Goal: Task Accomplishment & Management: Manage account settings

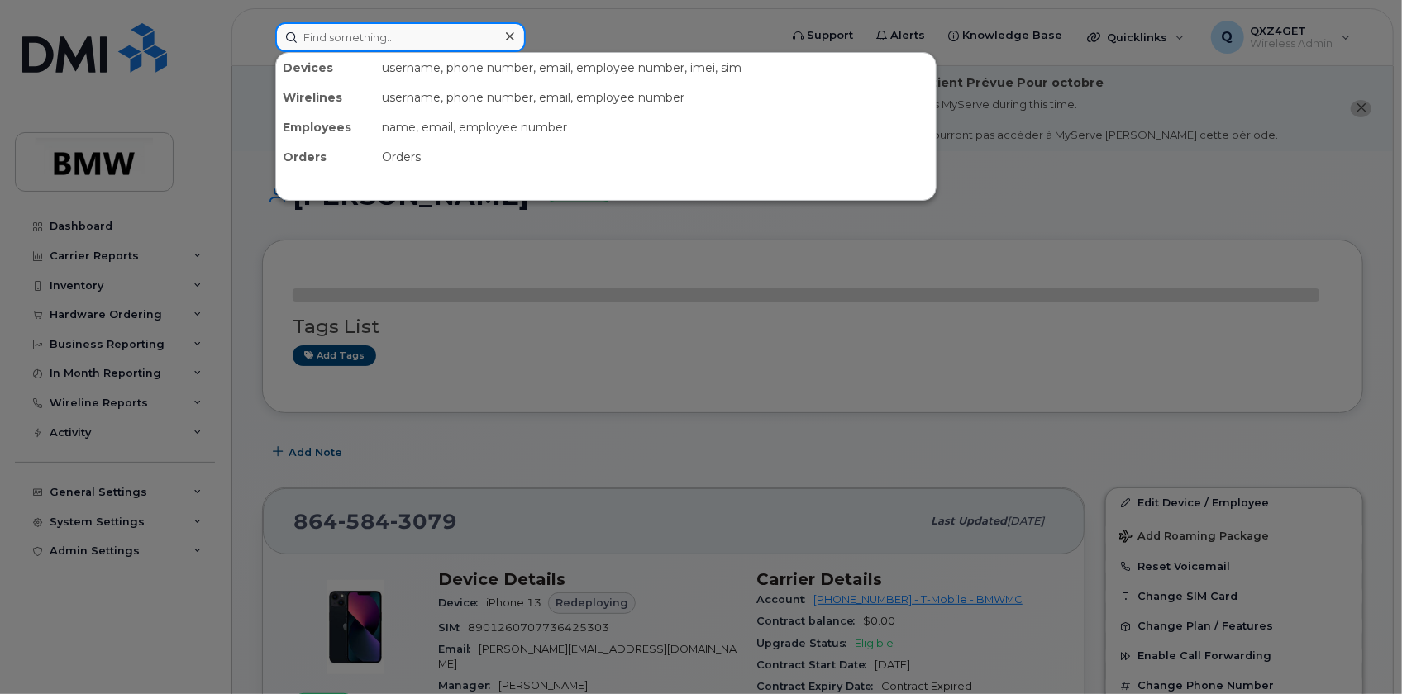
click at [397, 36] on input at bounding box center [400, 37] width 250 height 30
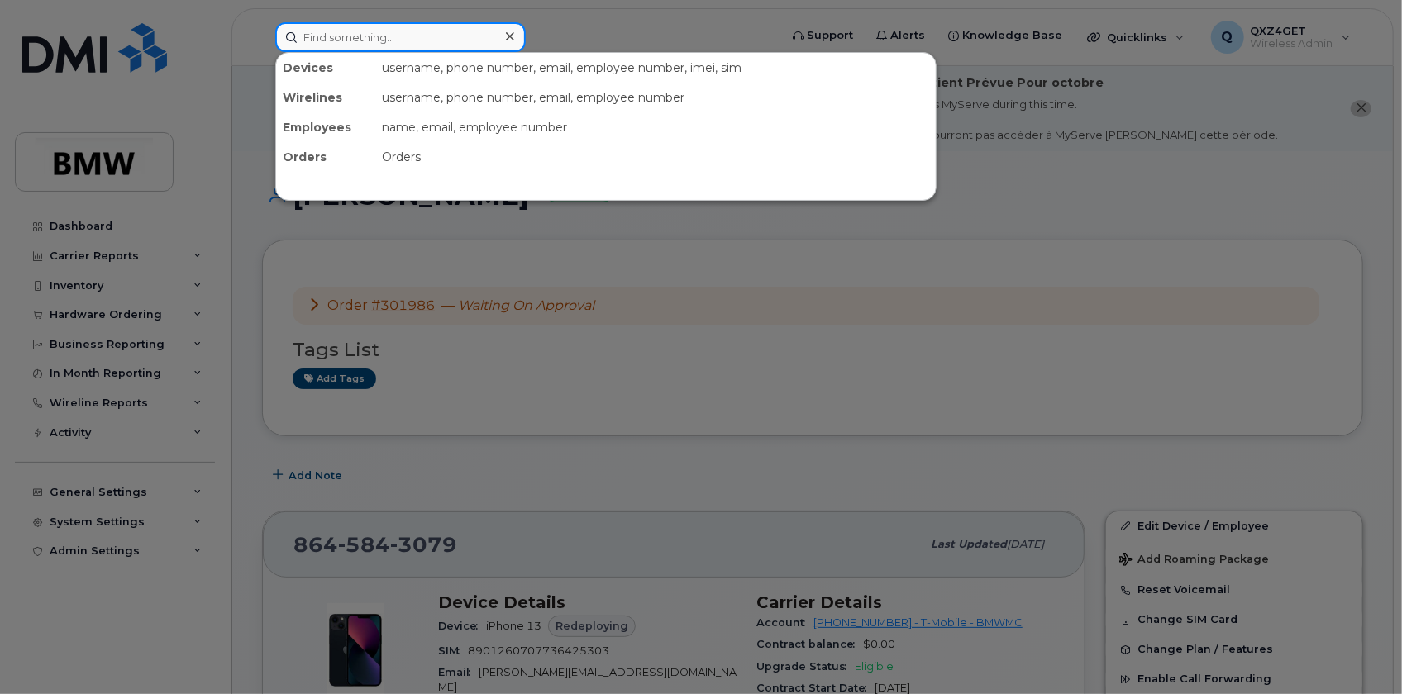
paste input "8646315930"
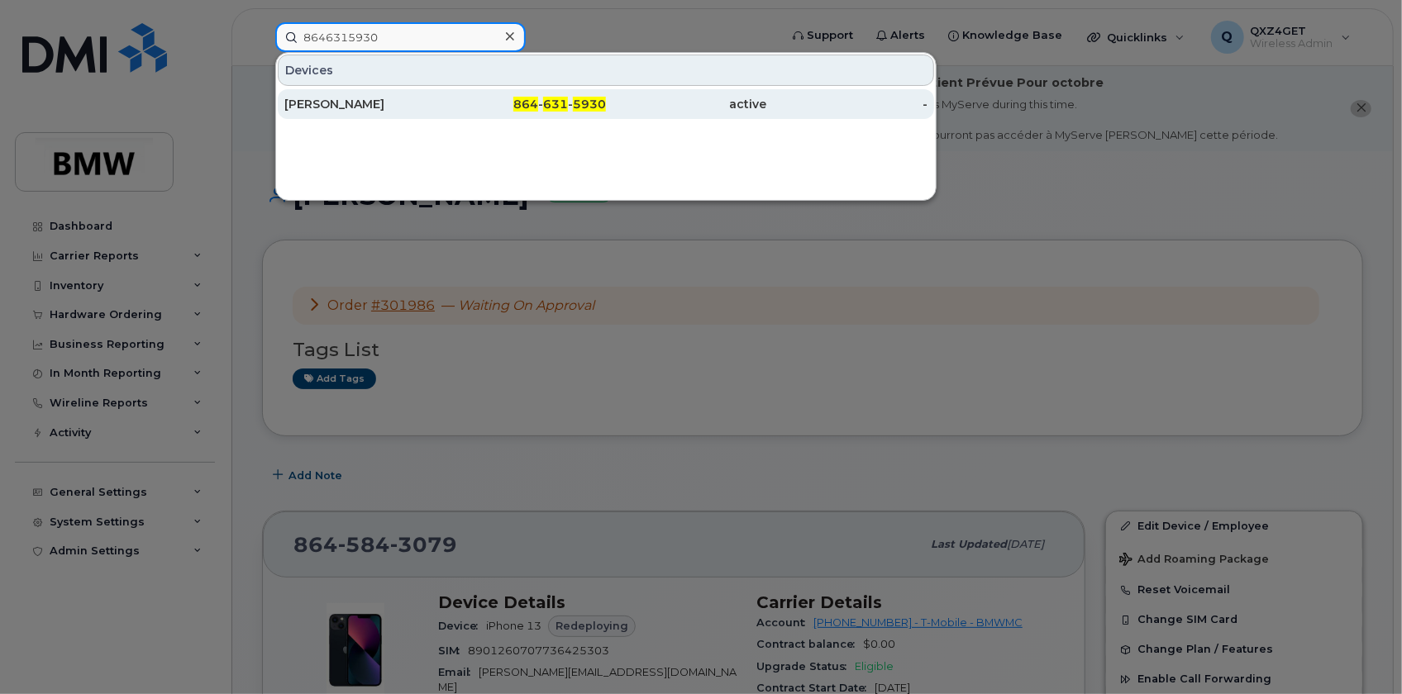
type input "8646315930"
click at [360, 100] on div "Brian Holman" at bounding box center [364, 104] width 161 height 17
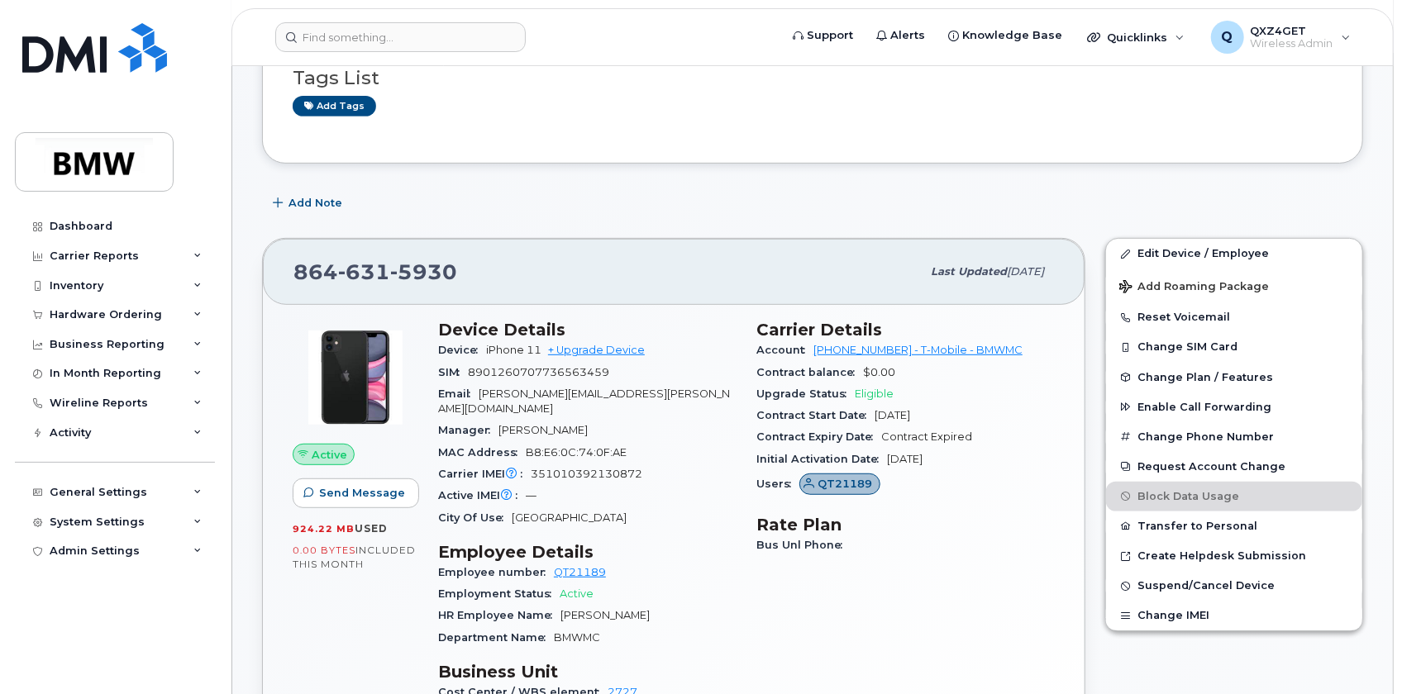
scroll to position [450, 0]
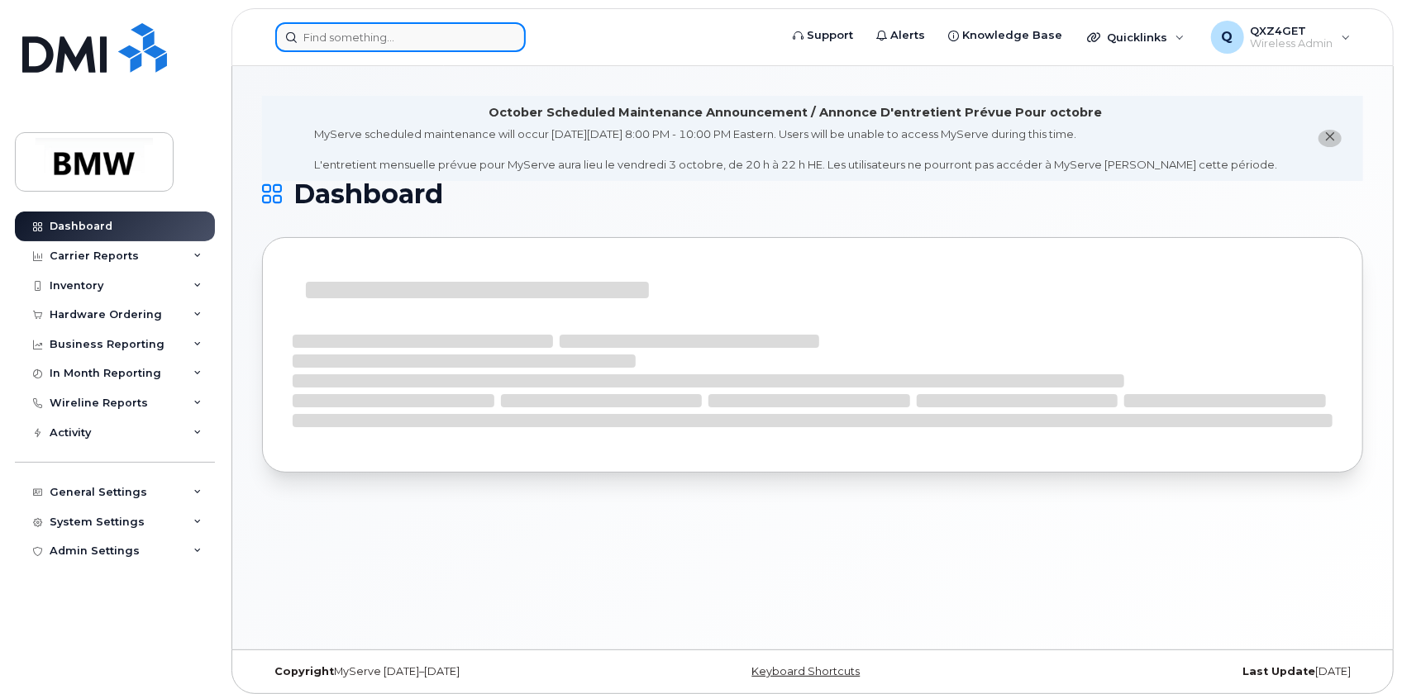
click at [329, 40] on input at bounding box center [400, 37] width 250 height 30
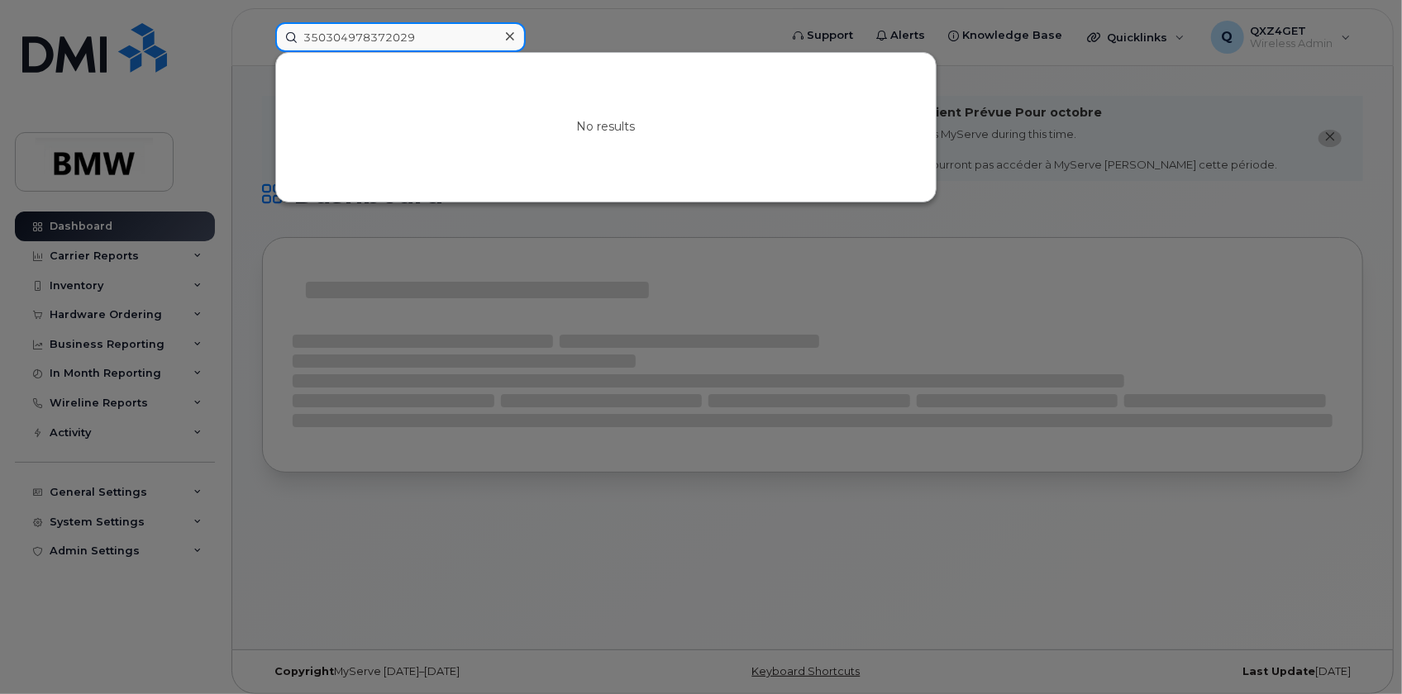
drag, startPoint x: 434, startPoint y: 33, endPoint x: 284, endPoint y: 53, distance: 150.9
click at [307, 52] on div "350304978372029 No results" at bounding box center [521, 37] width 493 height 30
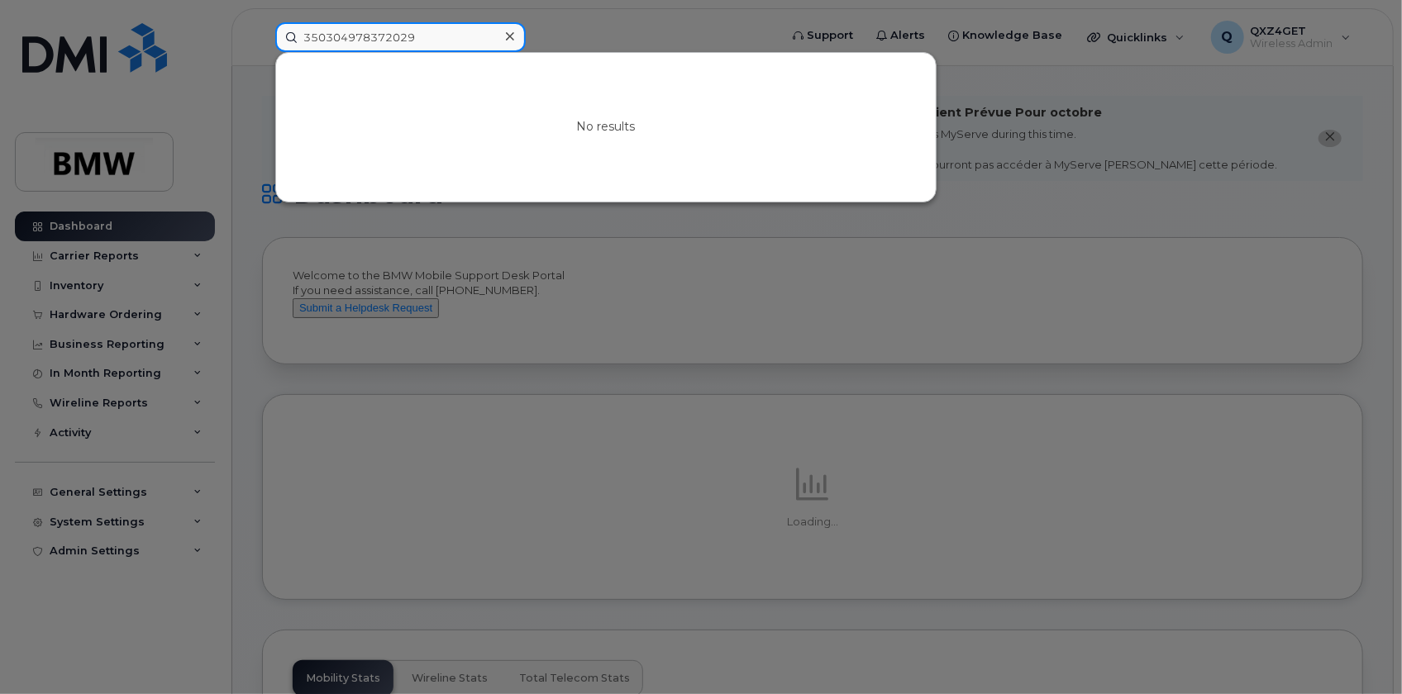
type input "3"
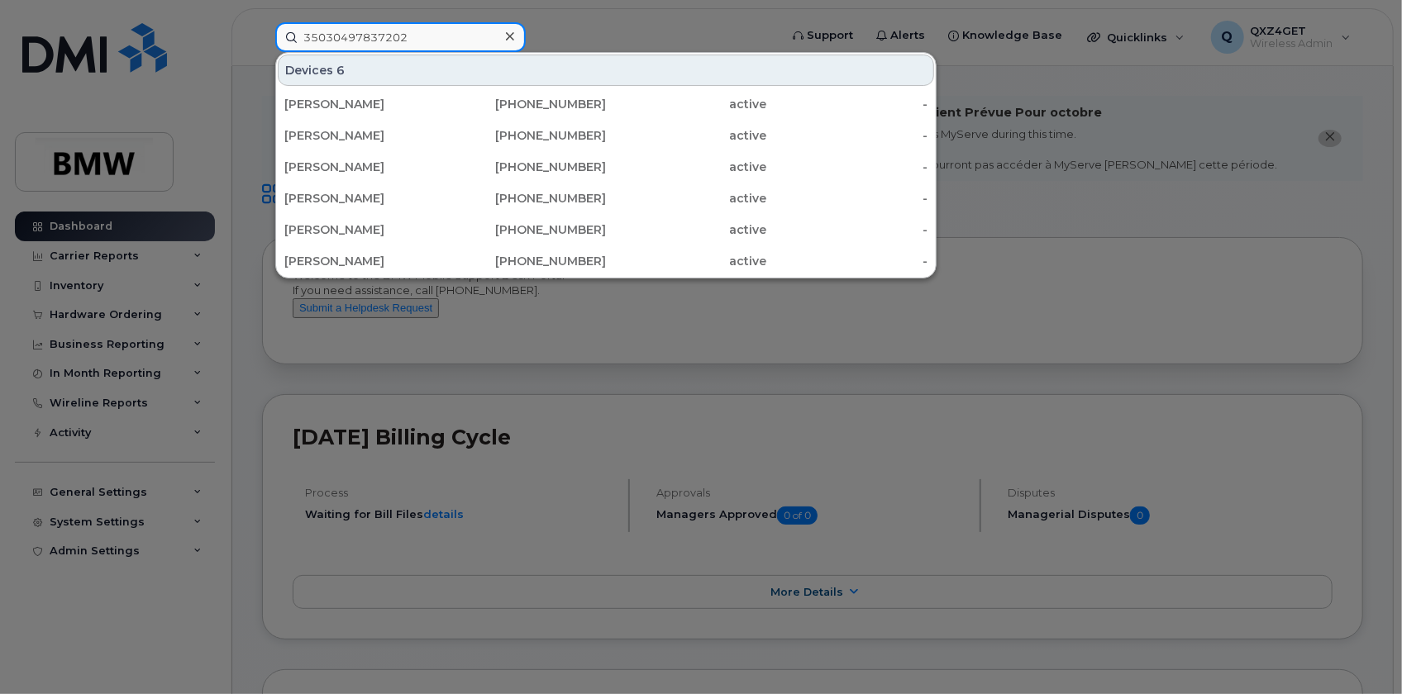
type input "350304978372029"
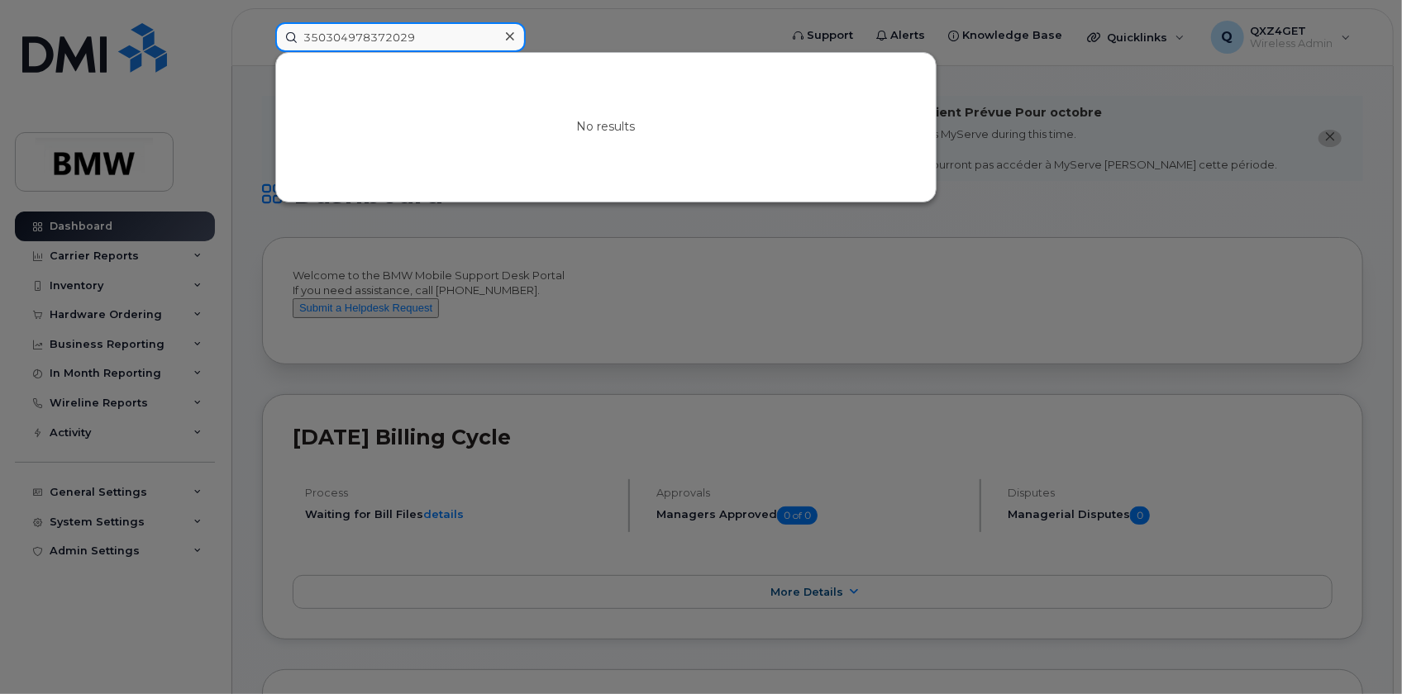
click at [446, 35] on input "350304978372029" at bounding box center [400, 37] width 250 height 30
drag, startPoint x: 431, startPoint y: 37, endPoint x: 188, endPoint y: 43, distance: 242.2
click at [262, 37] on div "350304978372029 No results" at bounding box center [521, 37] width 519 height 30
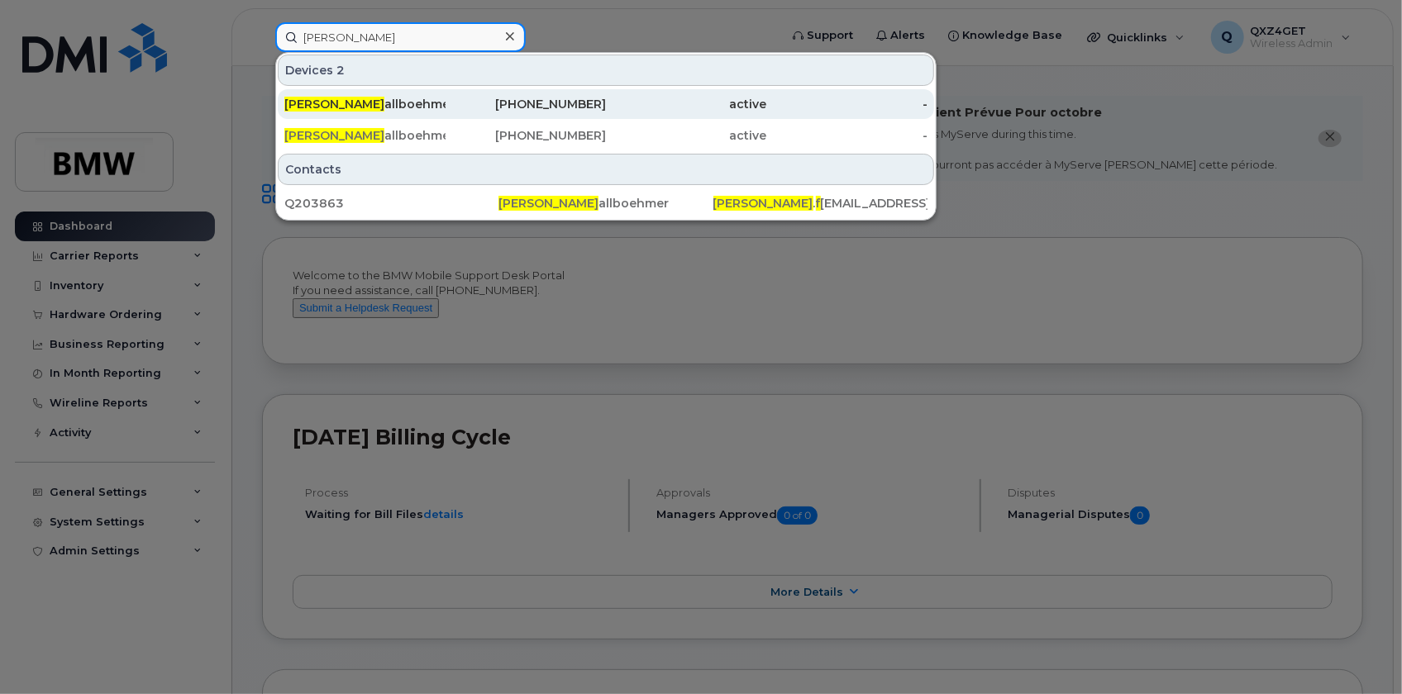
type input "peter f"
click at [351, 102] on div "Peter F allboehmer" at bounding box center [364, 104] width 161 height 17
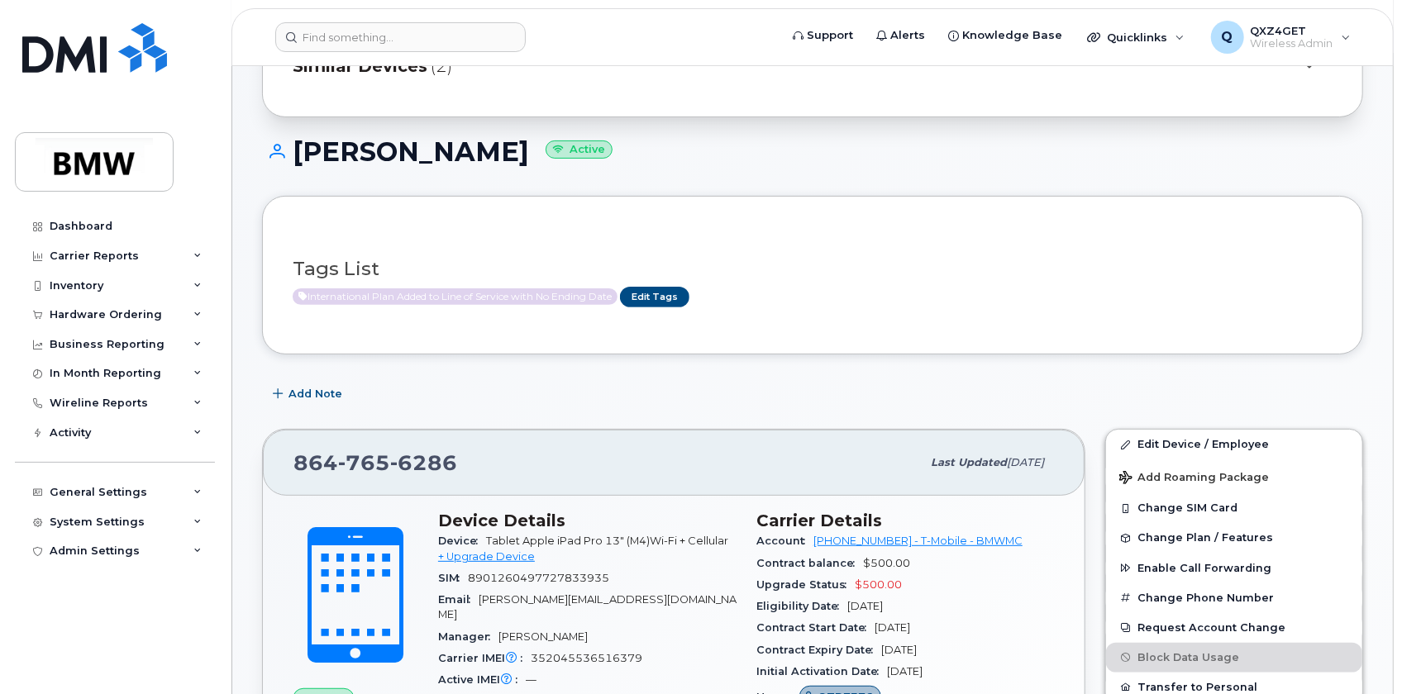
scroll to position [150, 0]
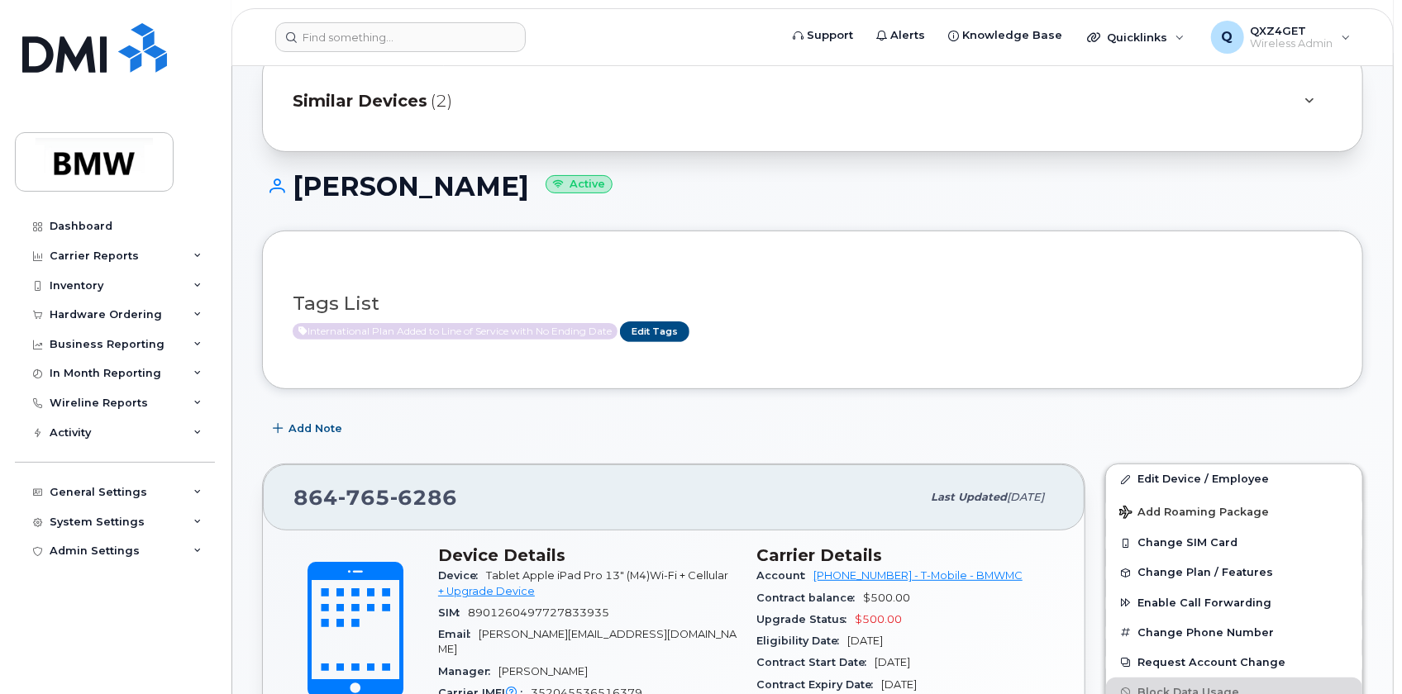
click at [325, 102] on span "Similar Devices" at bounding box center [360, 101] width 135 height 24
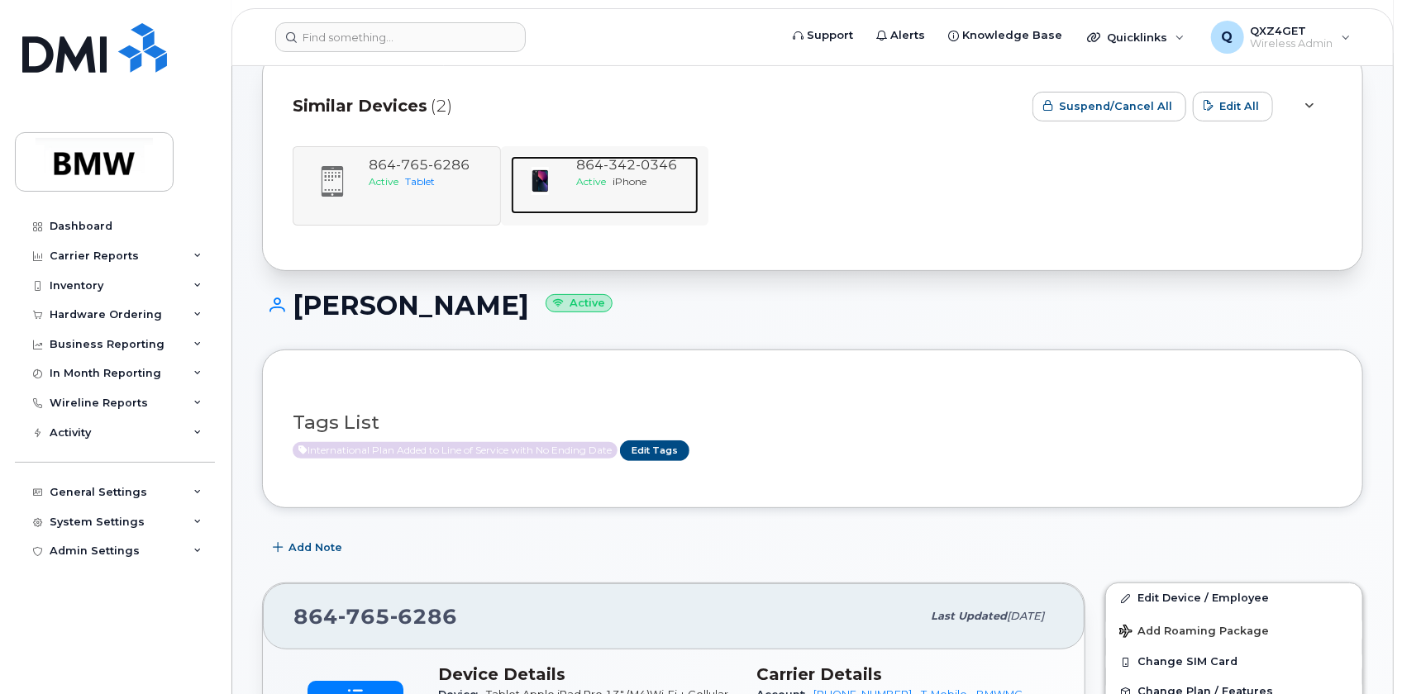
click at [579, 165] on span "864 342 0346" at bounding box center [627, 165] width 101 height 16
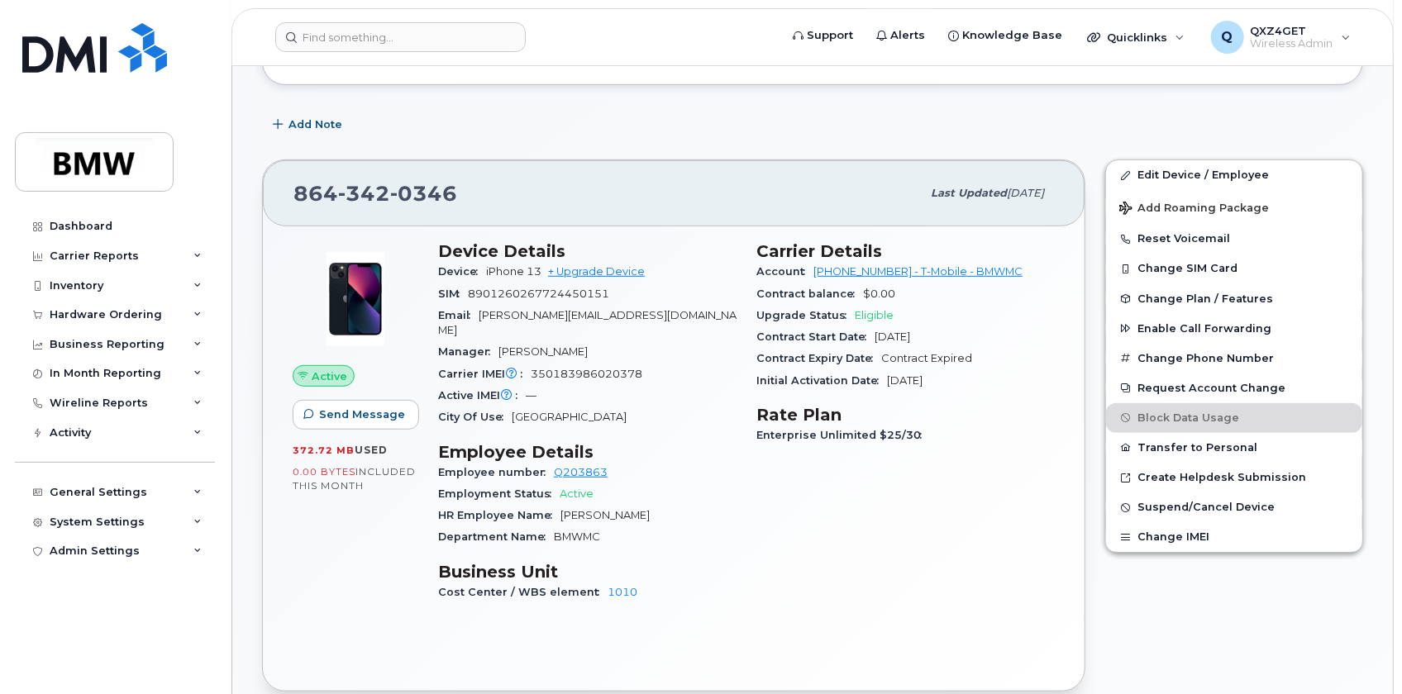
scroll to position [450, 0]
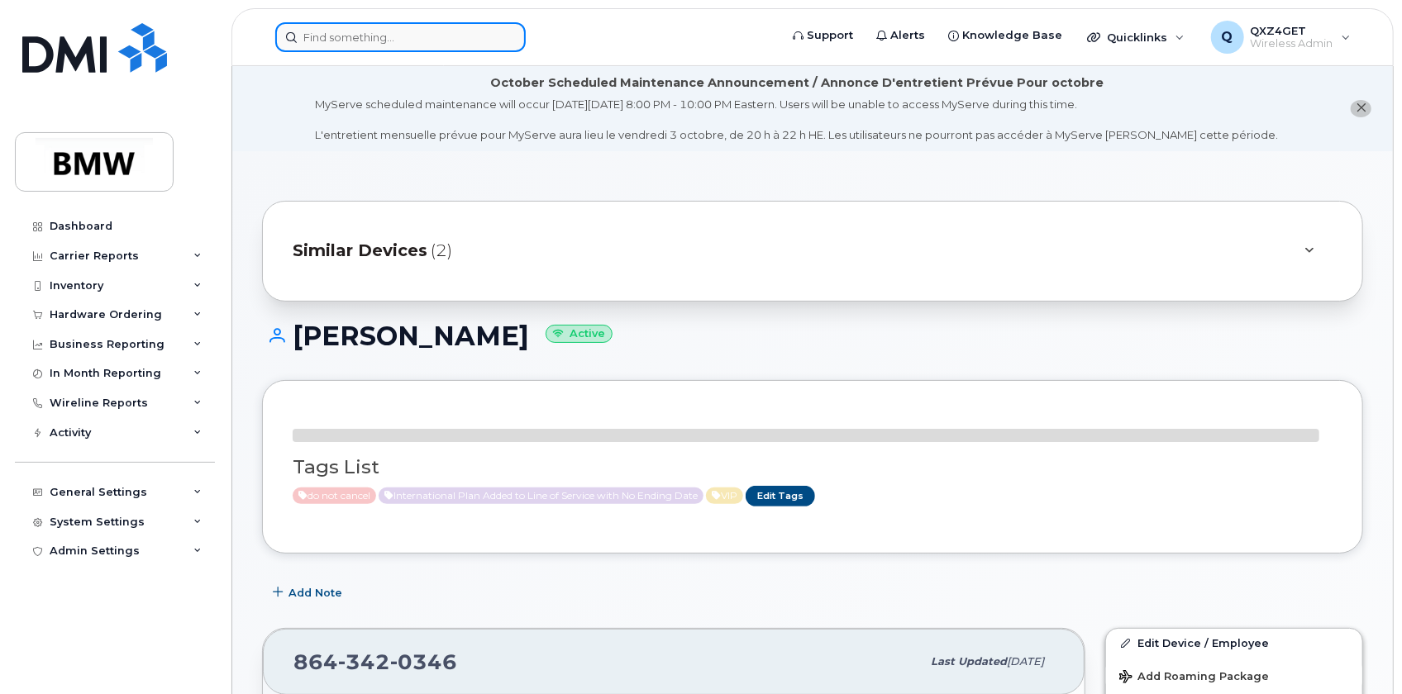
click at [471, 49] on input at bounding box center [400, 37] width 250 height 30
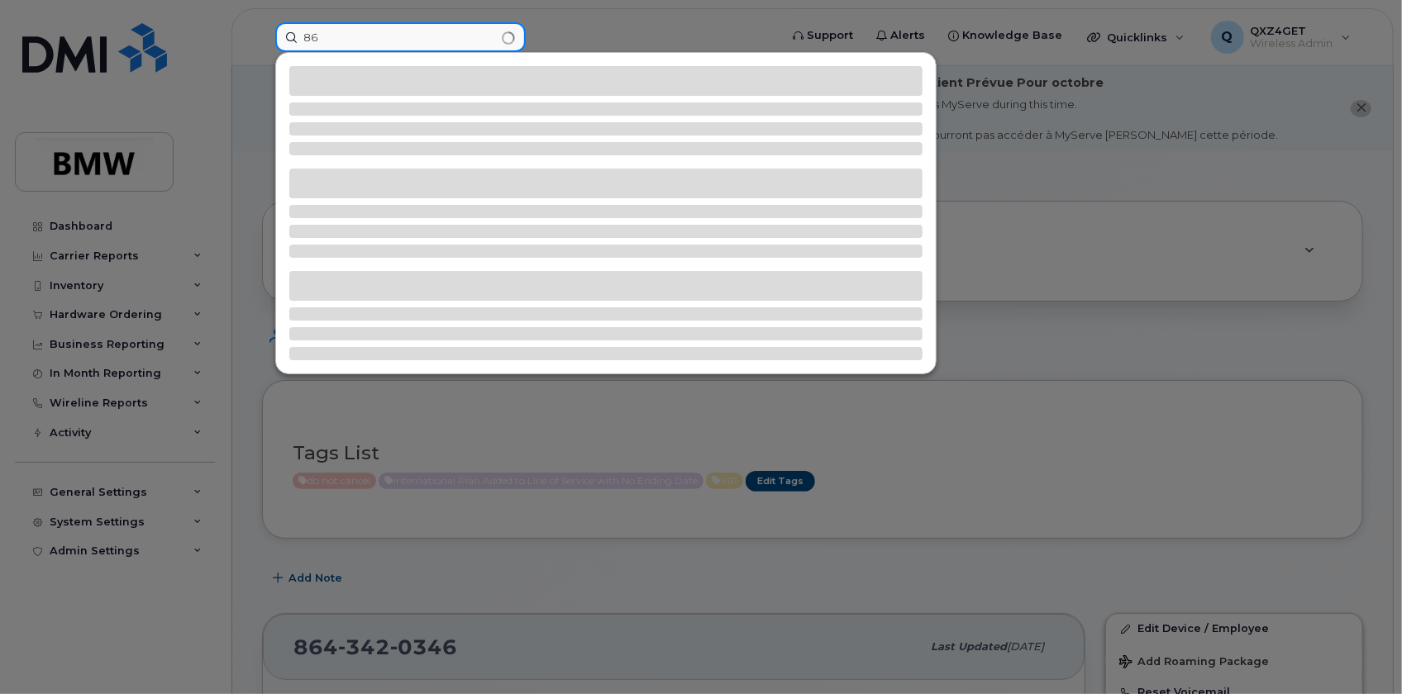
type input "8"
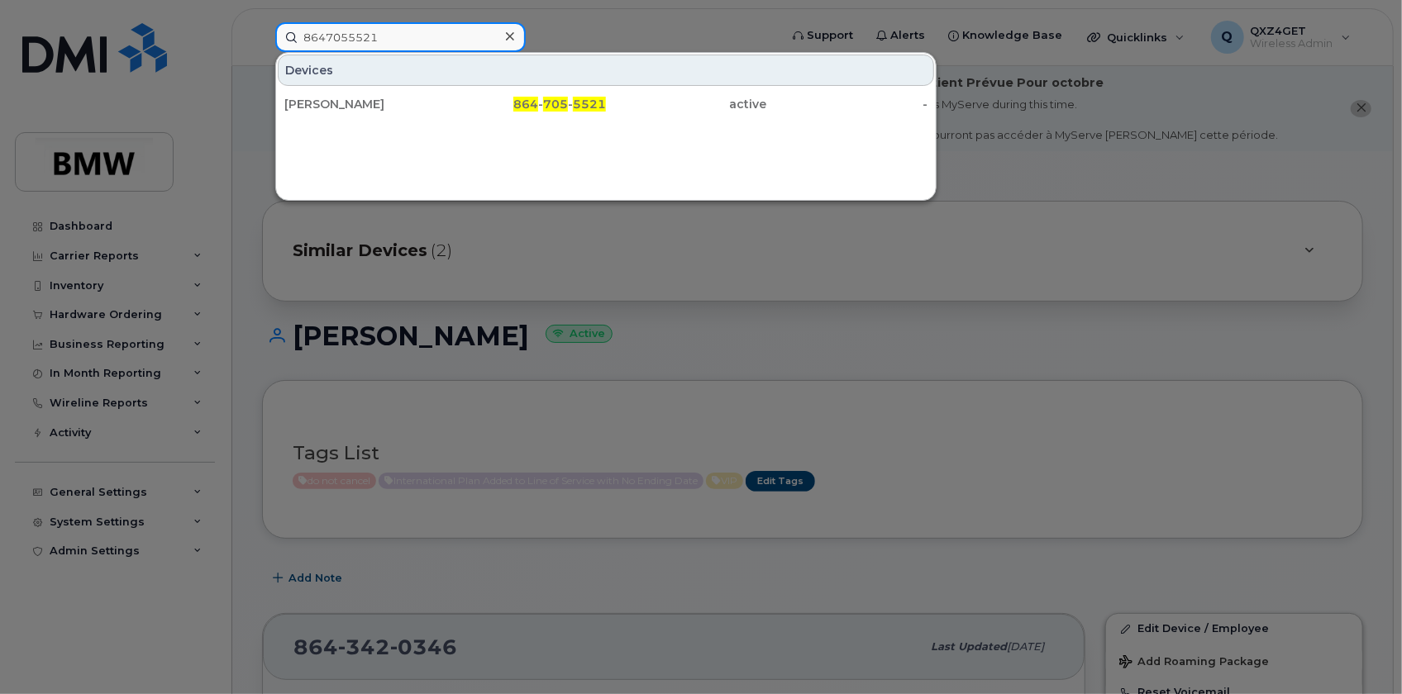
type input "8647055521"
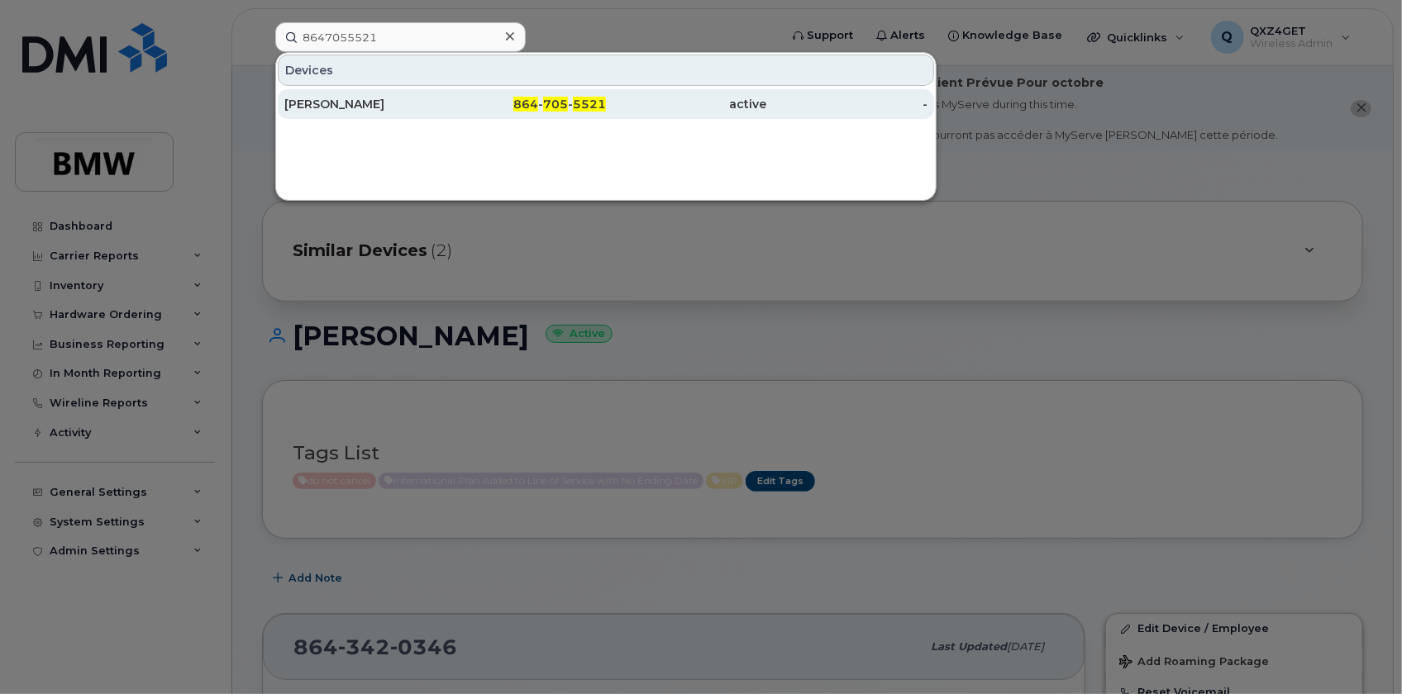
click at [339, 103] on div "[PERSON_NAME]" at bounding box center [364, 104] width 161 height 17
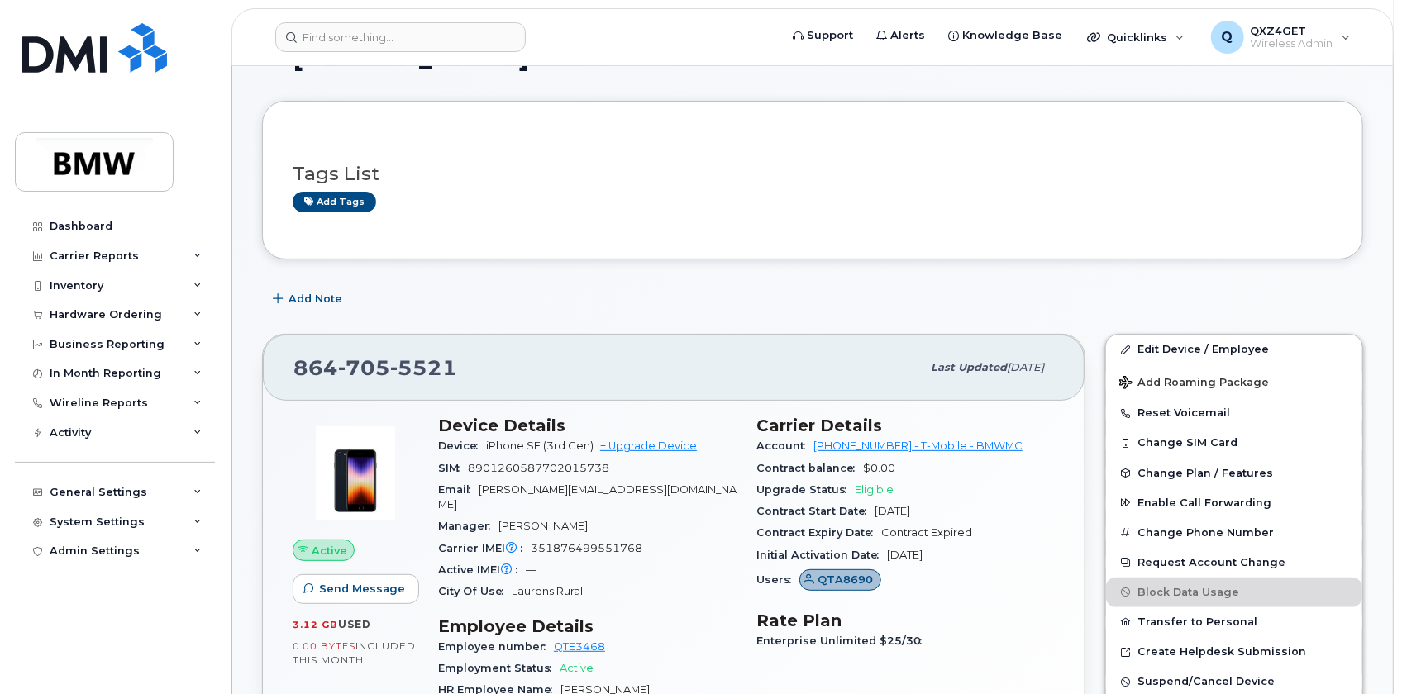
scroll to position [150, 0]
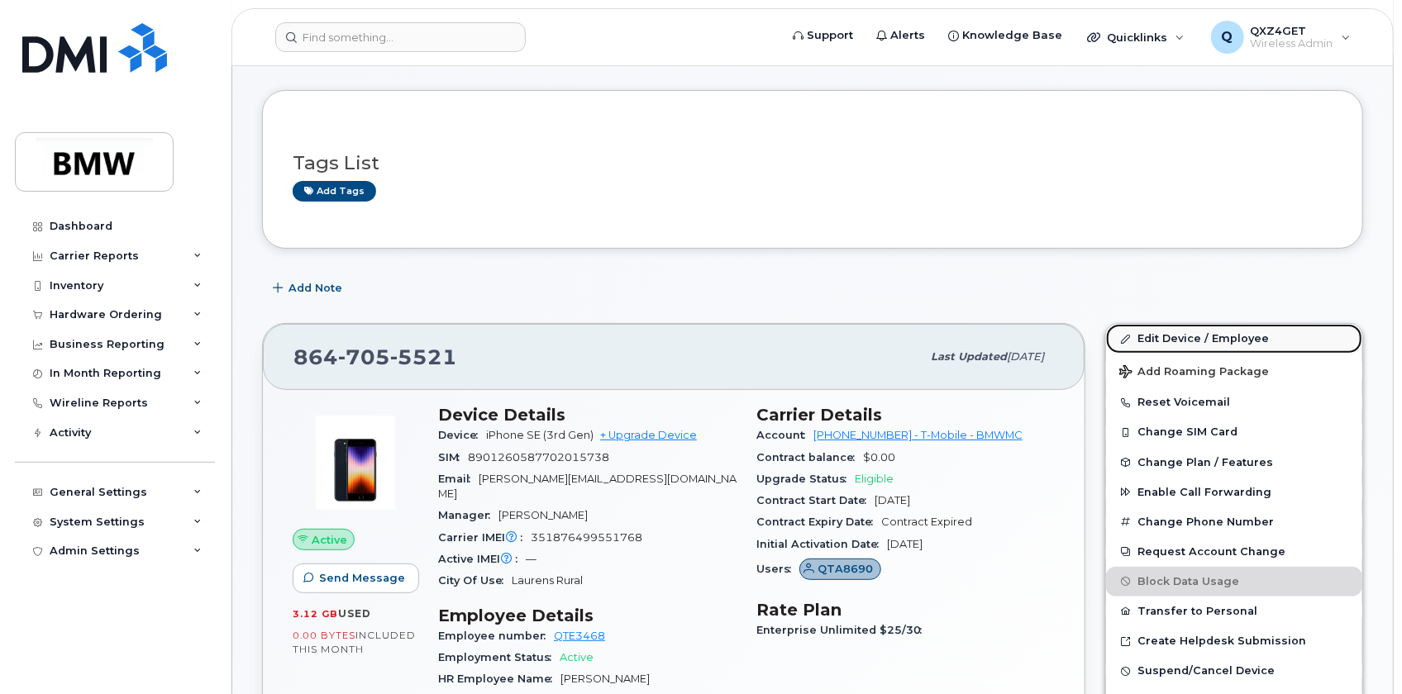
click at [1207, 331] on link "Edit Device / Employee" at bounding box center [1234, 339] width 256 height 30
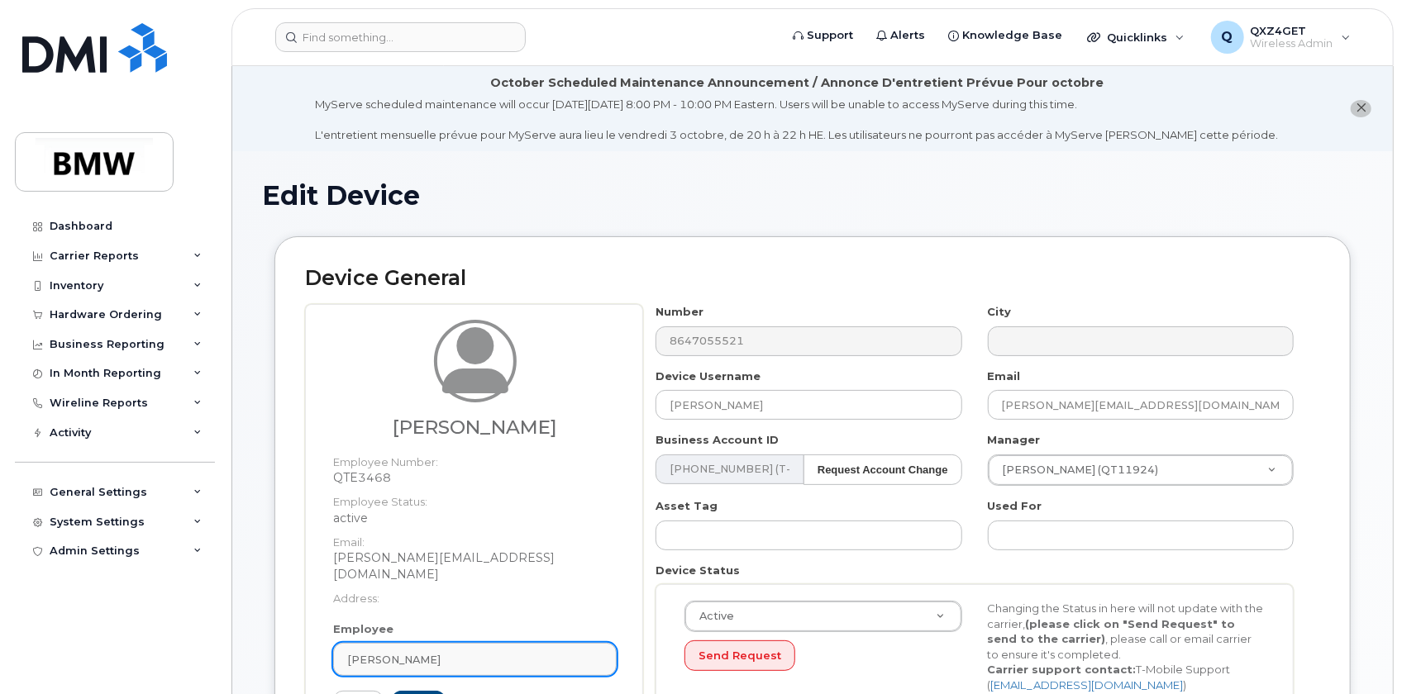
click at [421, 652] on div "[PERSON_NAME]" at bounding box center [474, 660] width 255 height 16
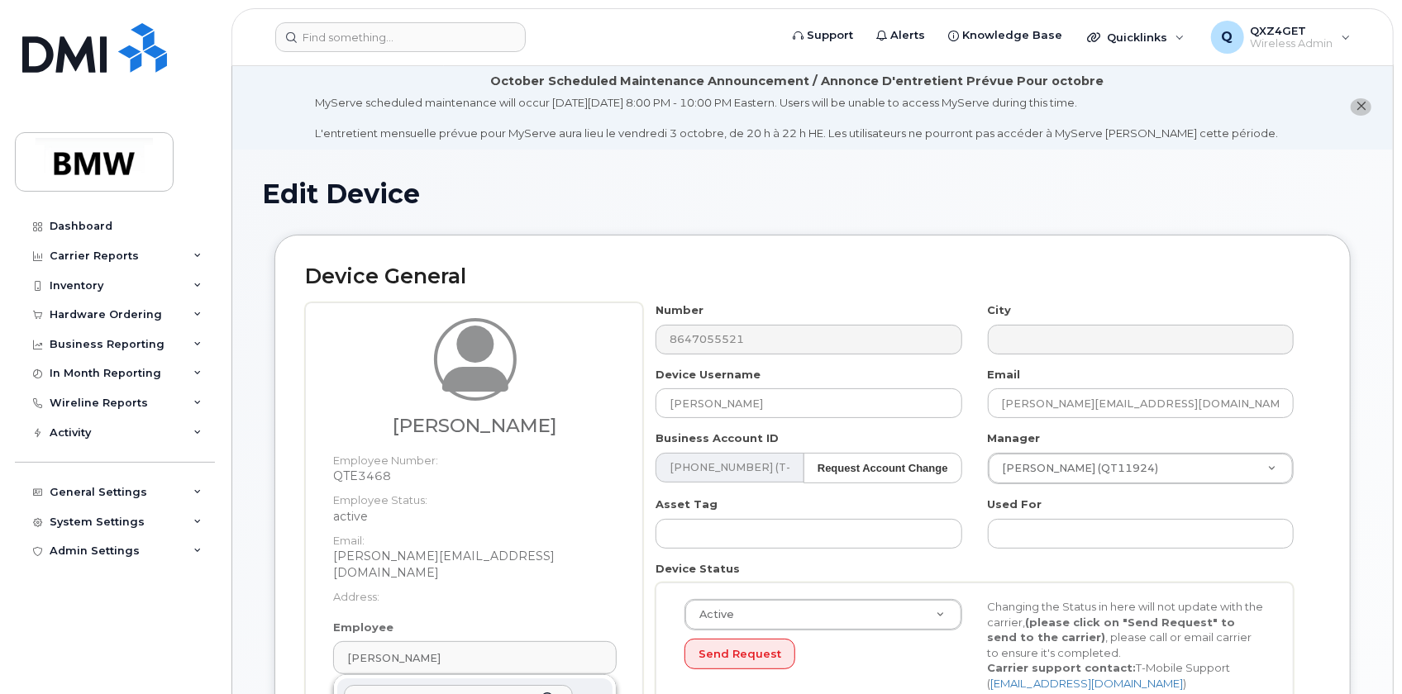
type input "qtd8997"
type input "Saving..."
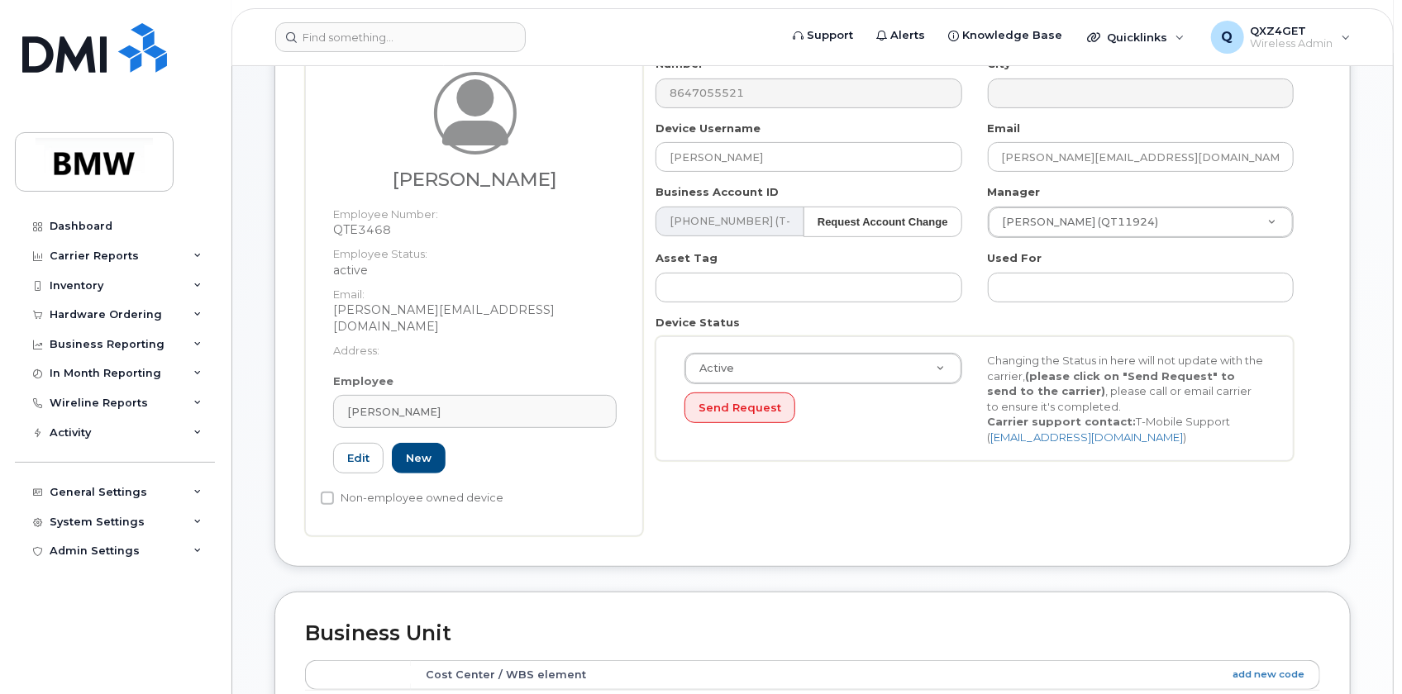
scroll to position [302, 0]
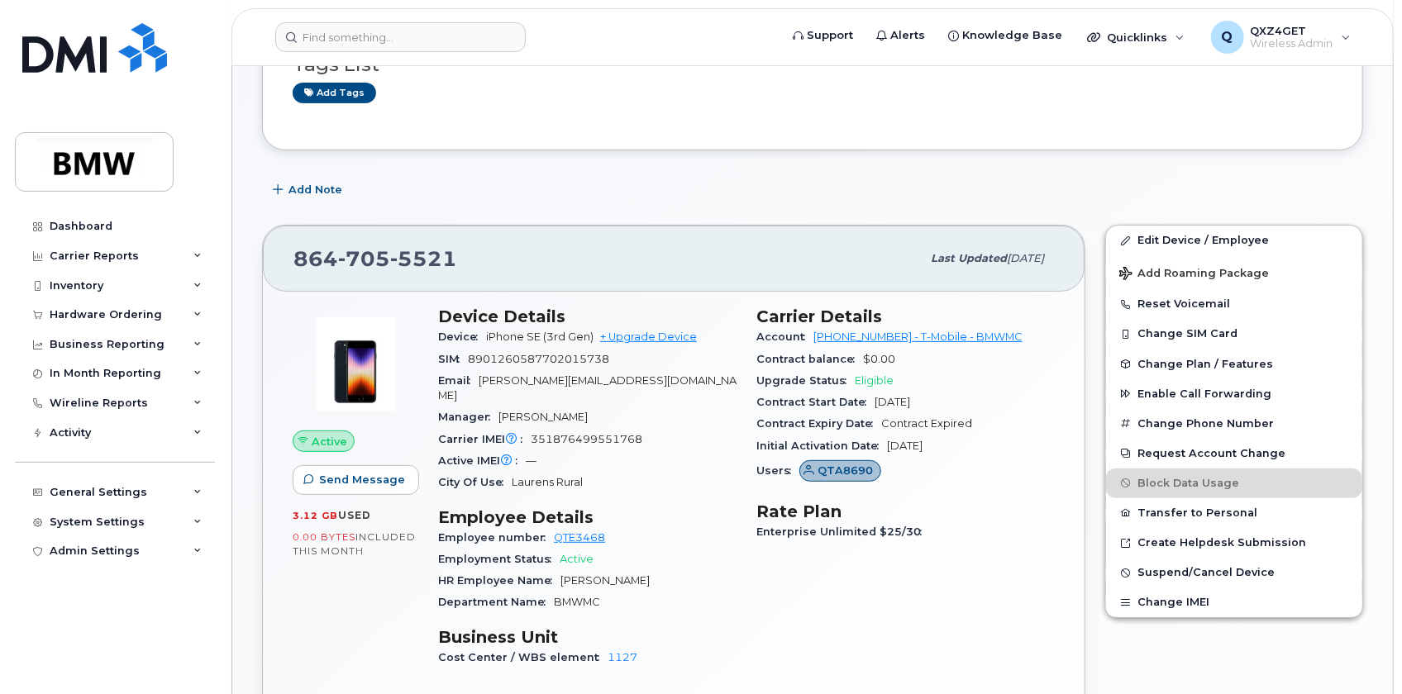
scroll to position [375, 0]
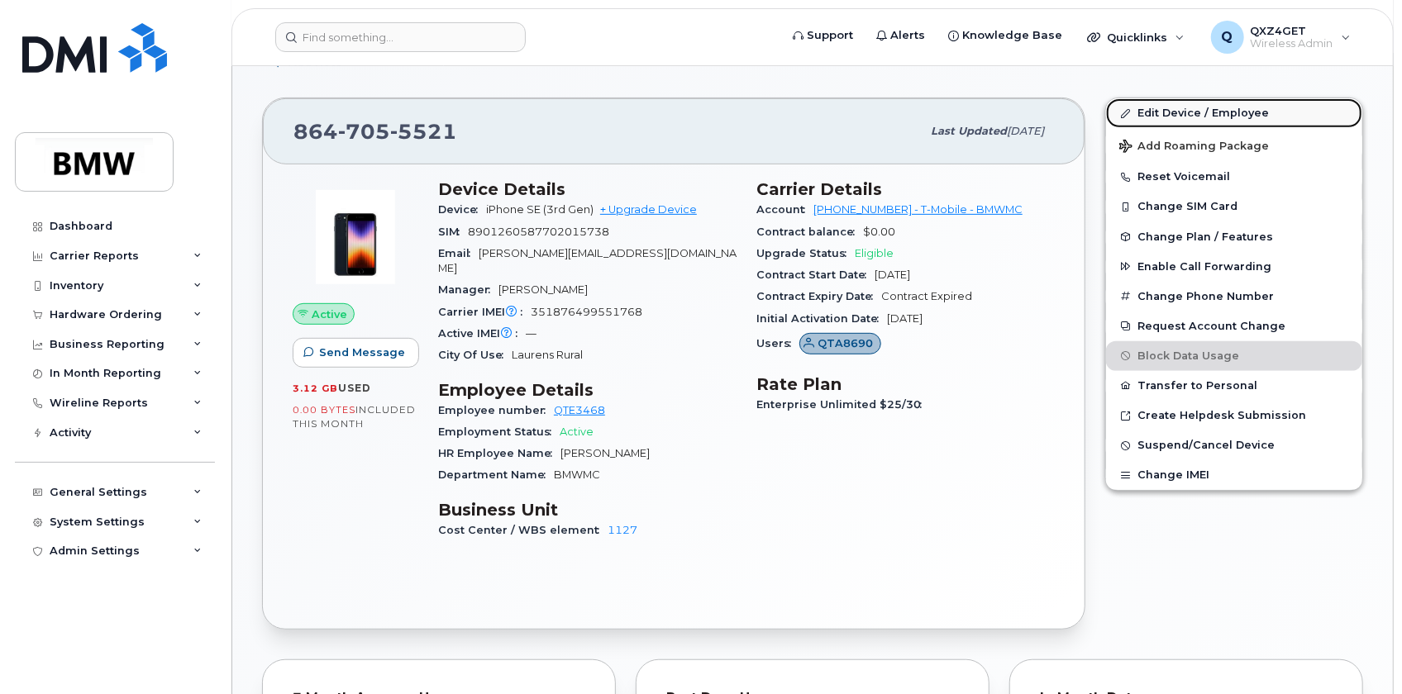
click at [1207, 111] on link "Edit Device / Employee" at bounding box center [1234, 113] width 256 height 30
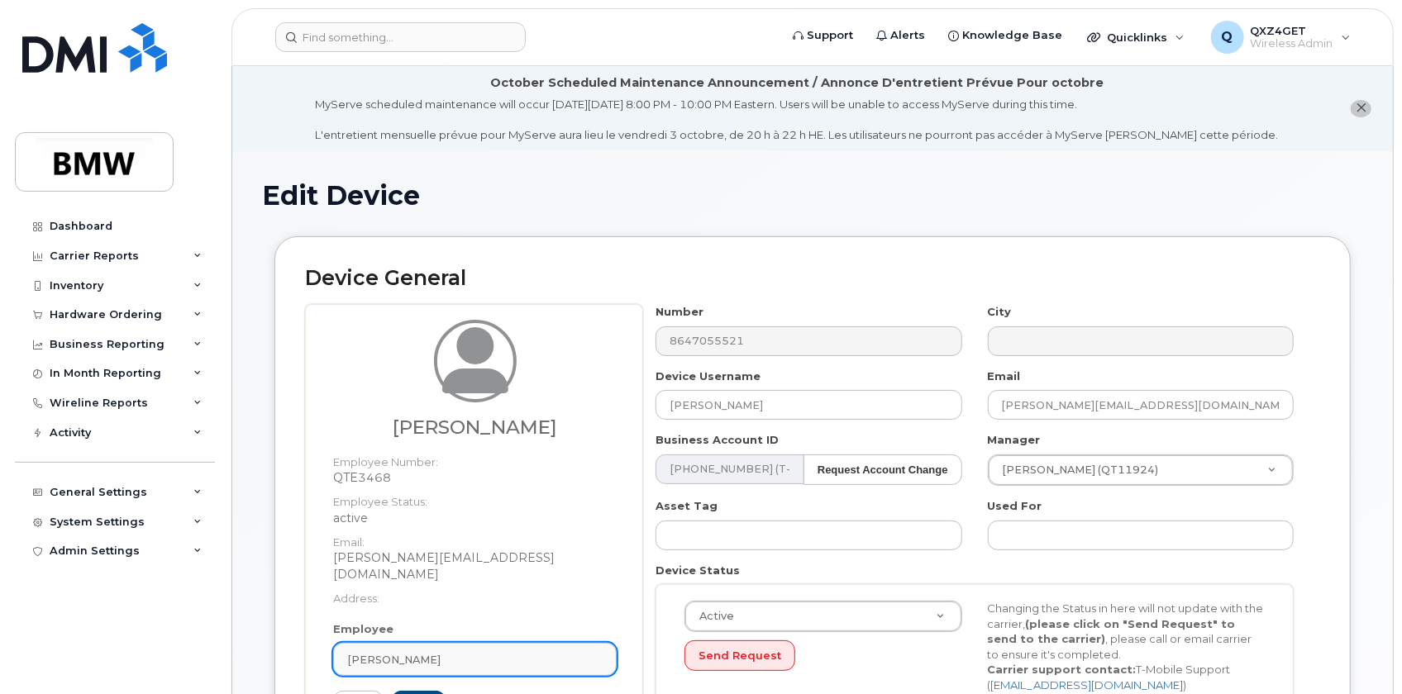
drag, startPoint x: 398, startPoint y: 638, endPoint x: 438, endPoint y: 633, distance: 40.8
click at [401, 652] on span "[PERSON_NAME]" at bounding box center [393, 660] width 93 height 16
click at [438, 650] on div "[PERSON_NAME]" at bounding box center [474, 658] width 255 height 16
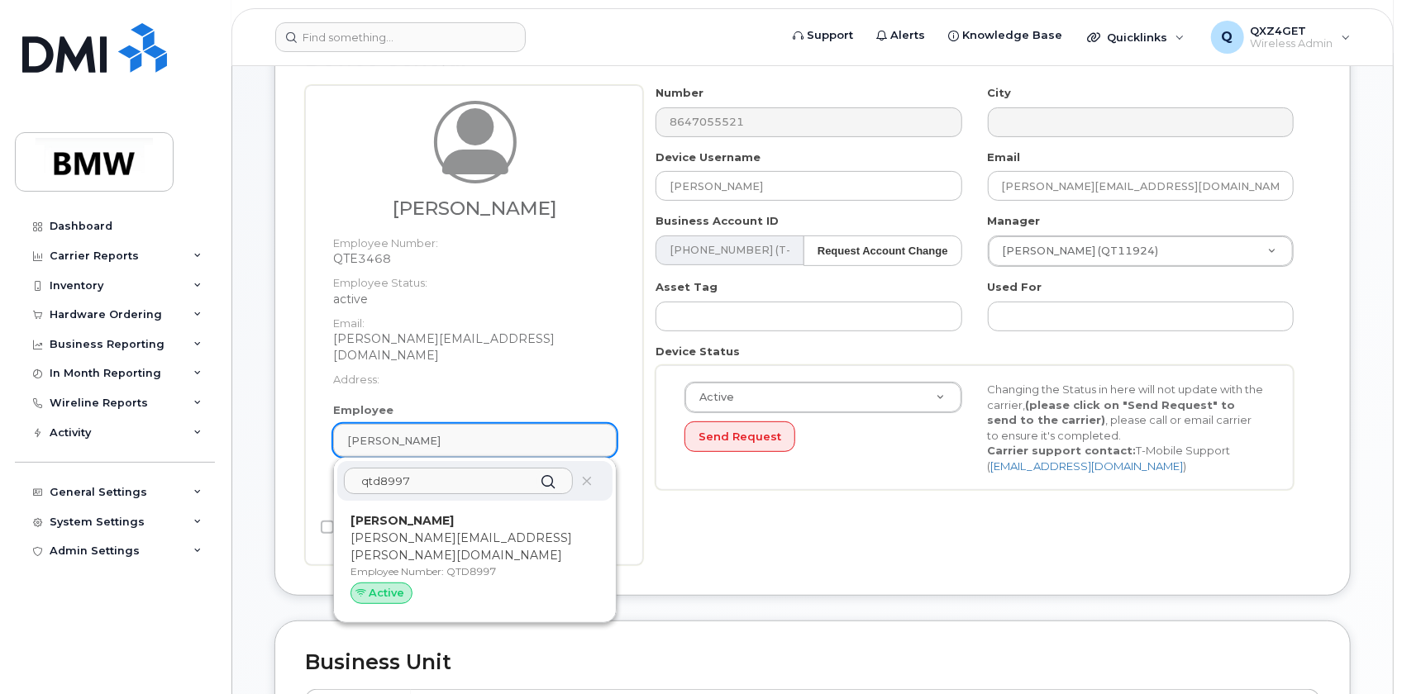
scroll to position [227, 0]
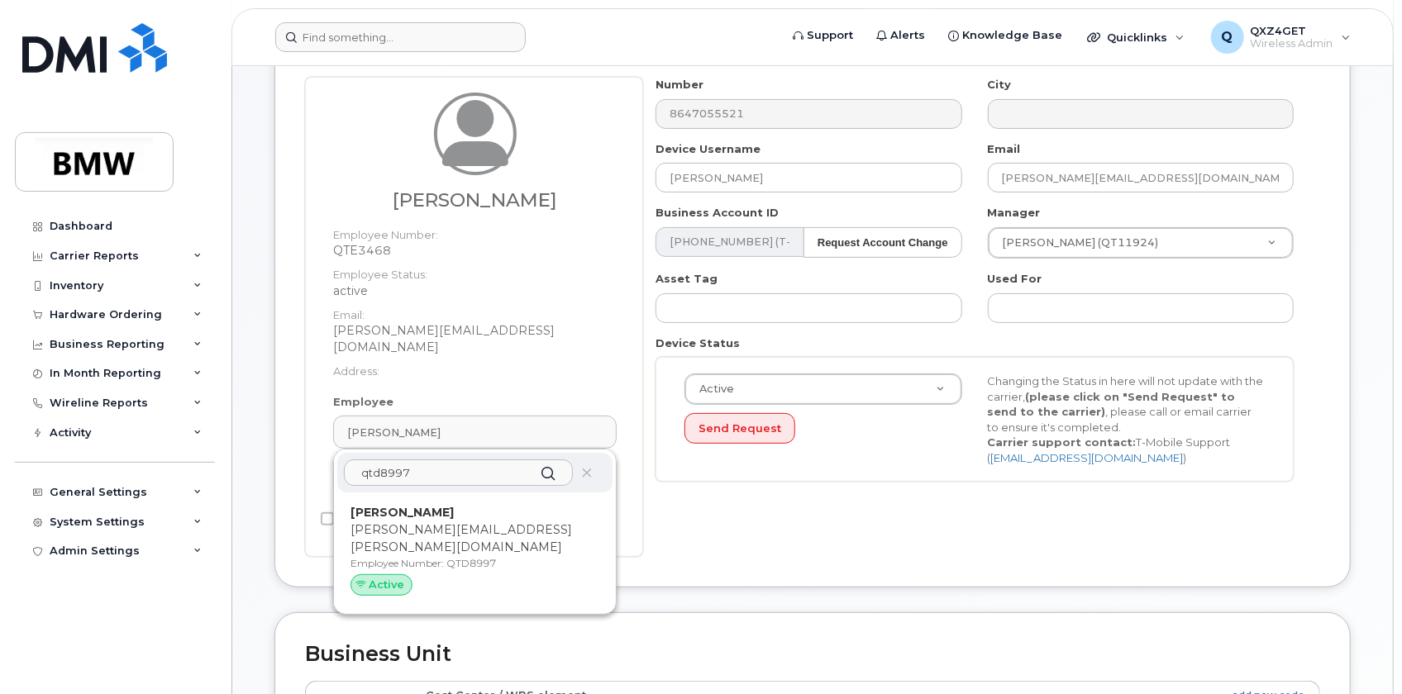
type input "qtd8997"
click at [420, 521] on p "[PERSON_NAME][EMAIL_ADDRESS][PERSON_NAME][DOMAIN_NAME]" at bounding box center [474, 538] width 249 height 35
type input "QTD8997"
type input "[PERSON_NAME]"
type input "[PERSON_NAME][EMAIL_ADDRESS][PERSON_NAME][DOMAIN_NAME]"
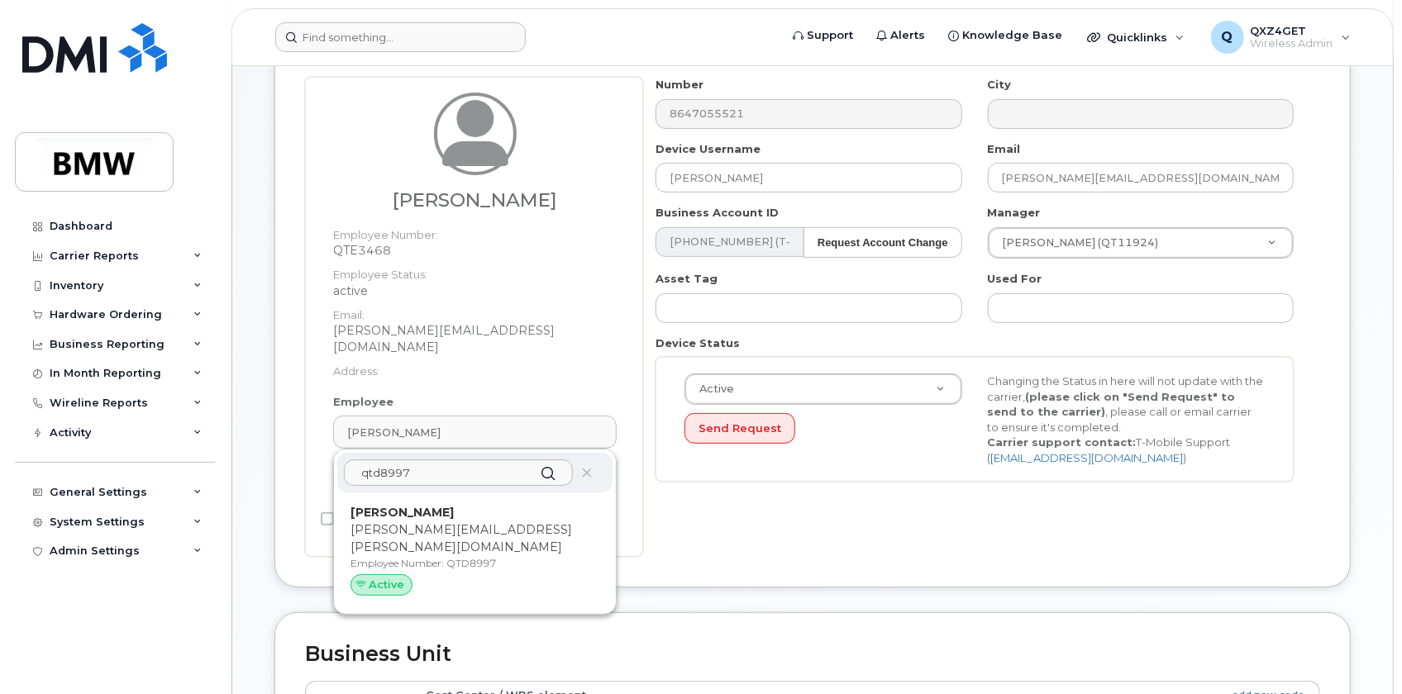
type input "14966896"
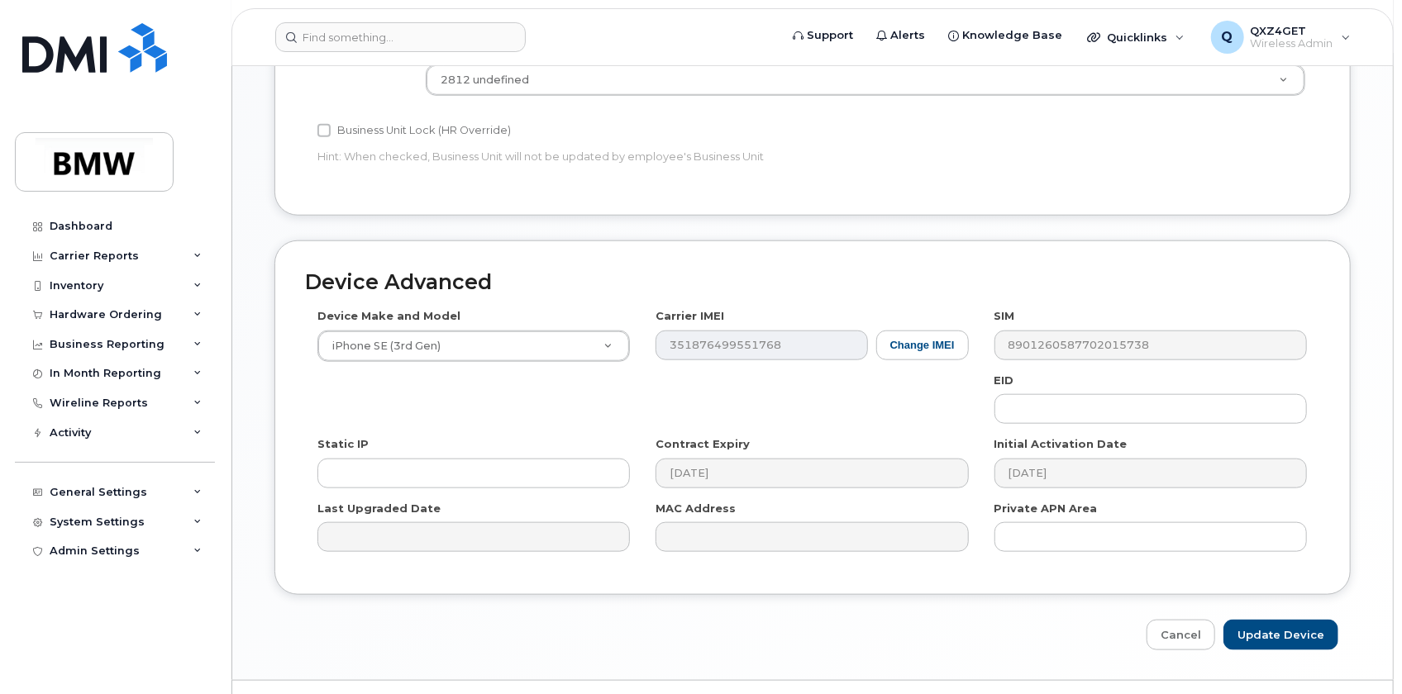
scroll to position [888, 0]
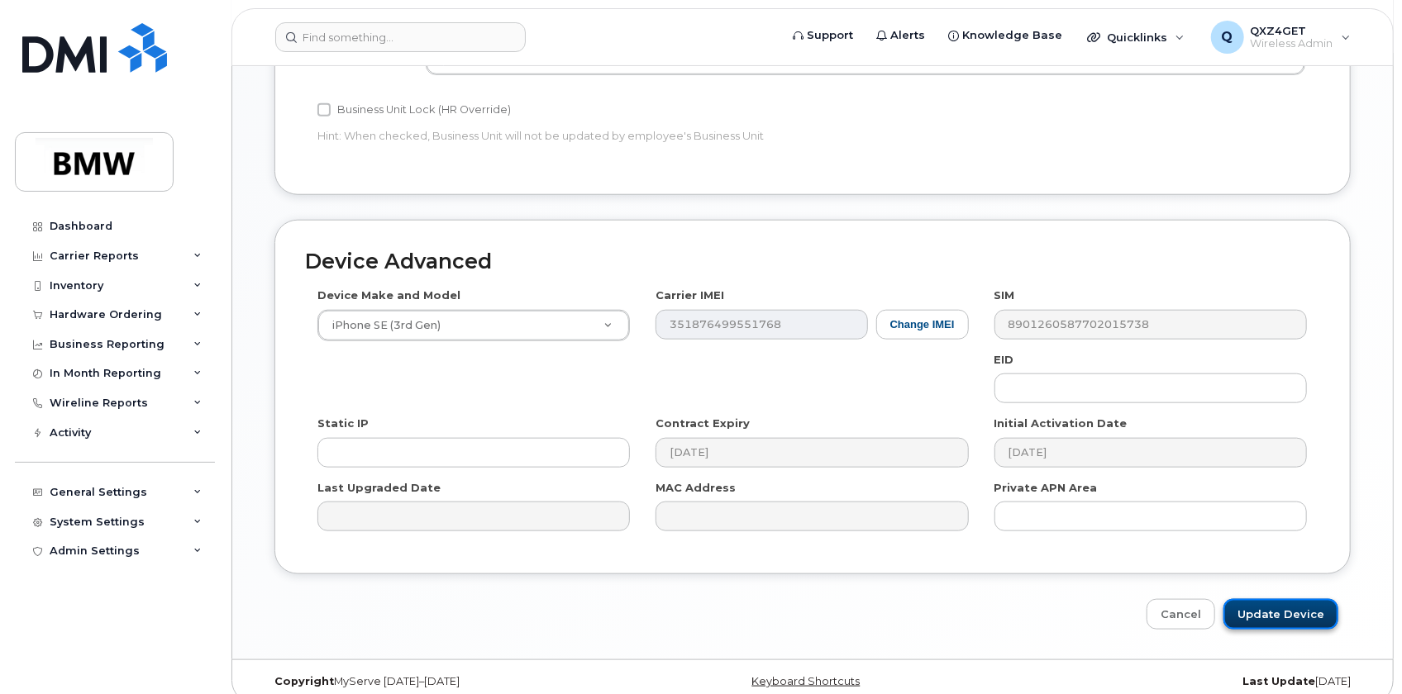
click at [1285, 599] on input "Update Device" at bounding box center [1280, 614] width 115 height 31
type input "Saving..."
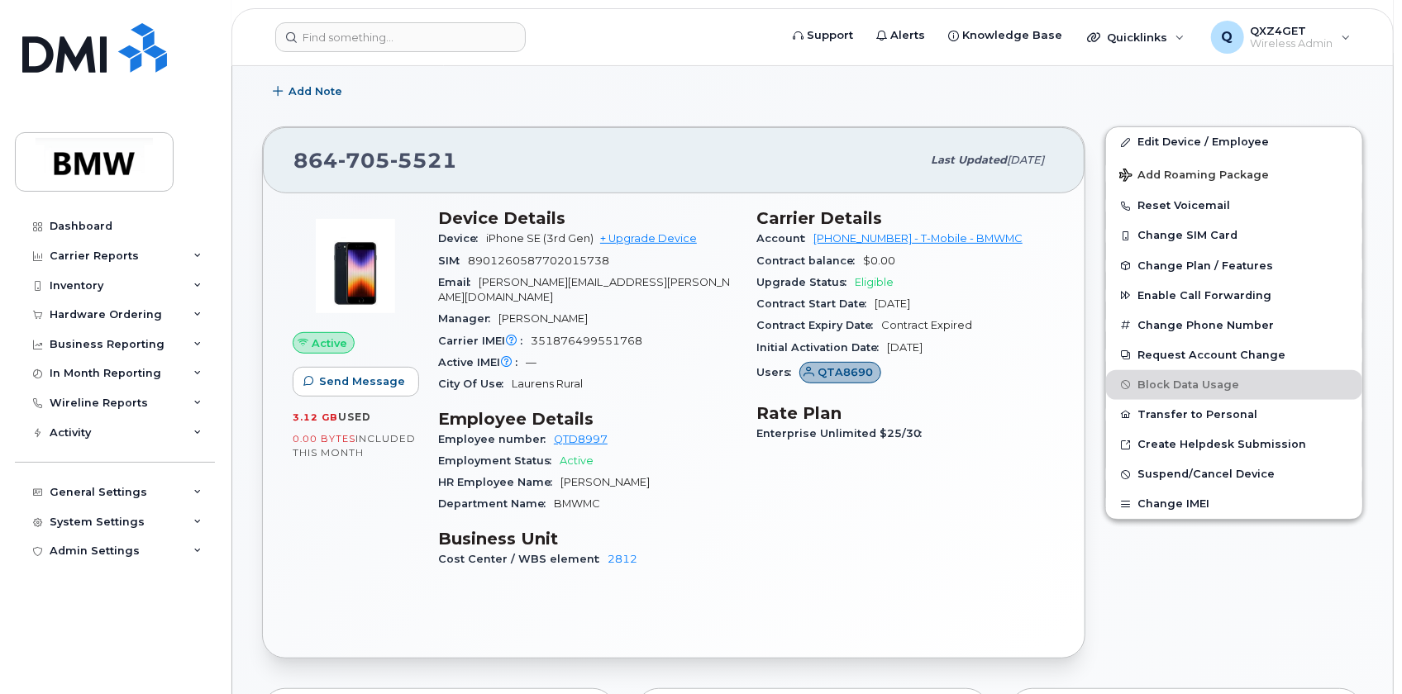
scroll to position [300, 0]
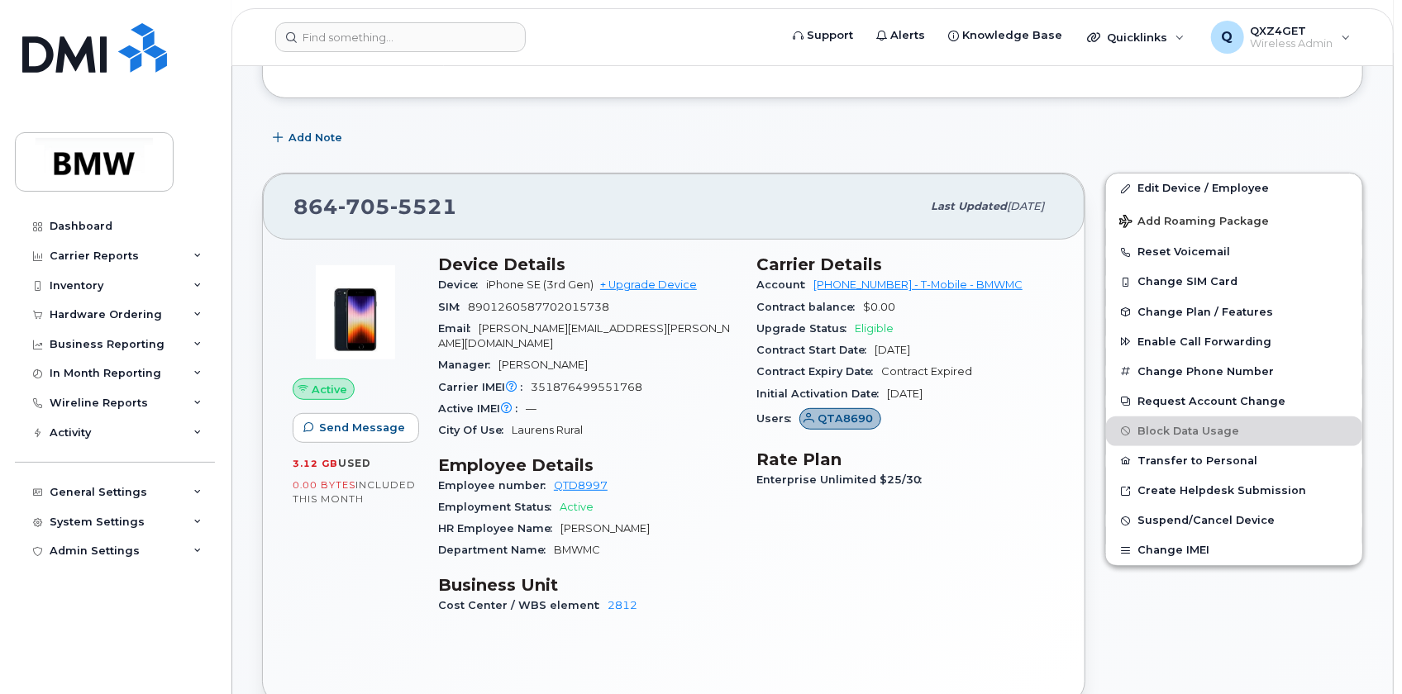
click at [929, 372] on span "Contract Expired" at bounding box center [926, 371] width 91 height 12
